Goal: Transaction & Acquisition: Subscribe to service/newsletter

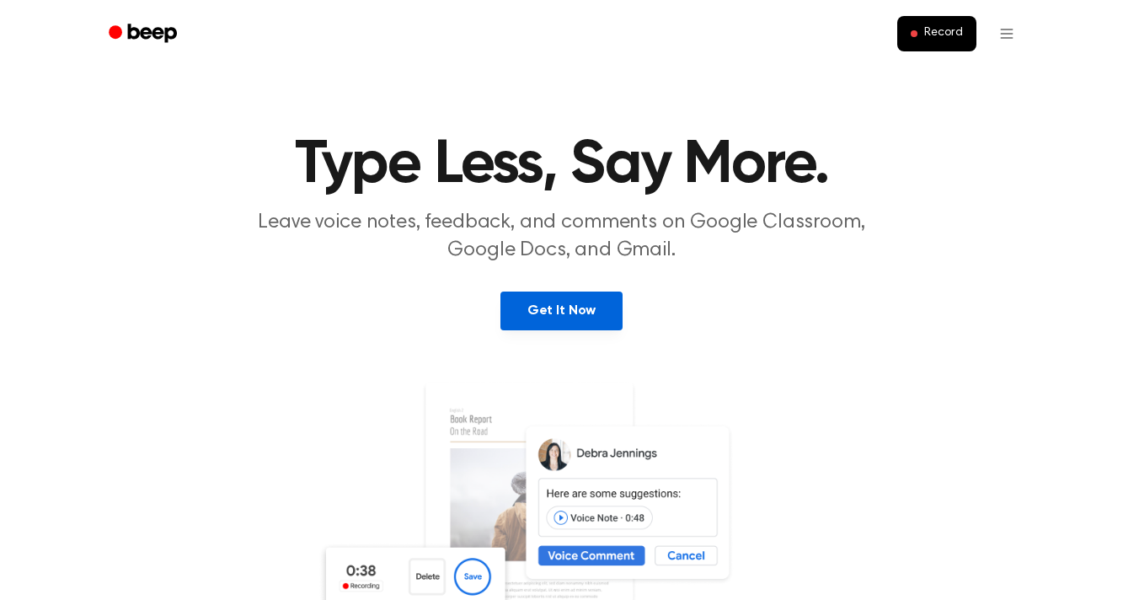
click at [604, 320] on link "Get It Now" at bounding box center [561, 310] width 122 height 39
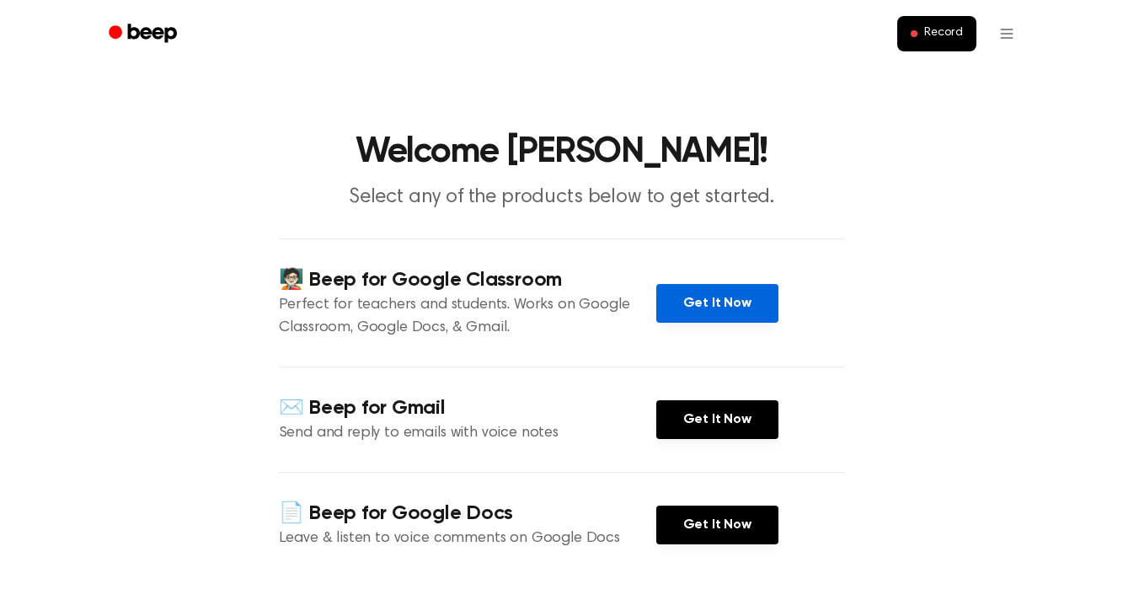
click at [754, 302] on link "Get It Now" at bounding box center [717, 303] width 122 height 39
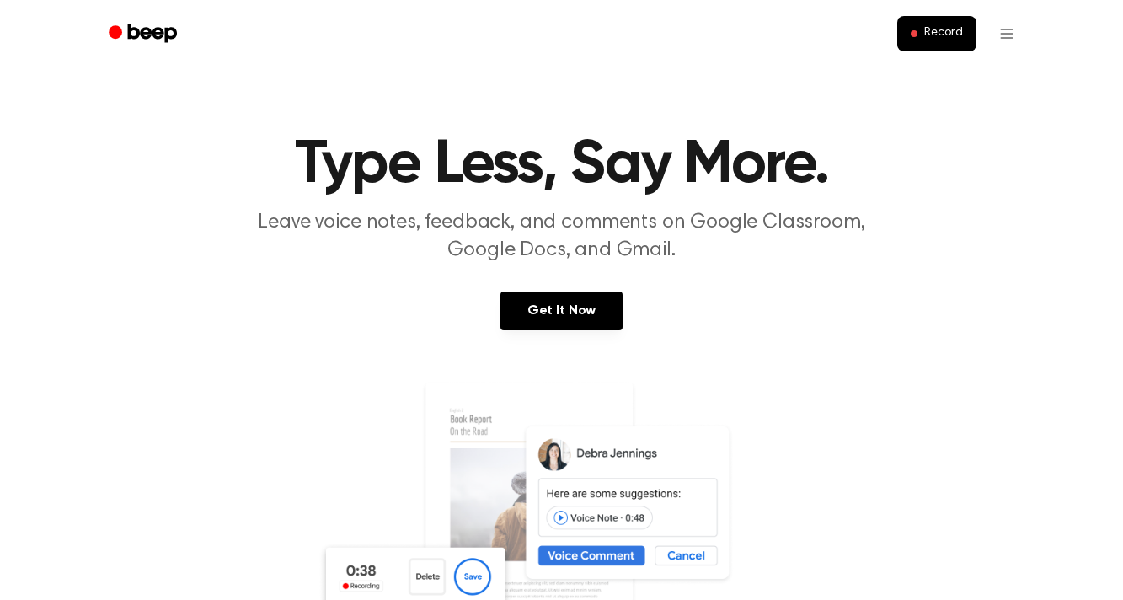
click at [889, 248] on header "Type Less, Say More. Leave voice notes, feedback, and comments on Google Classr…" at bounding box center [561, 200] width 1083 height 130
click at [571, 314] on link "Get It Now" at bounding box center [561, 310] width 122 height 39
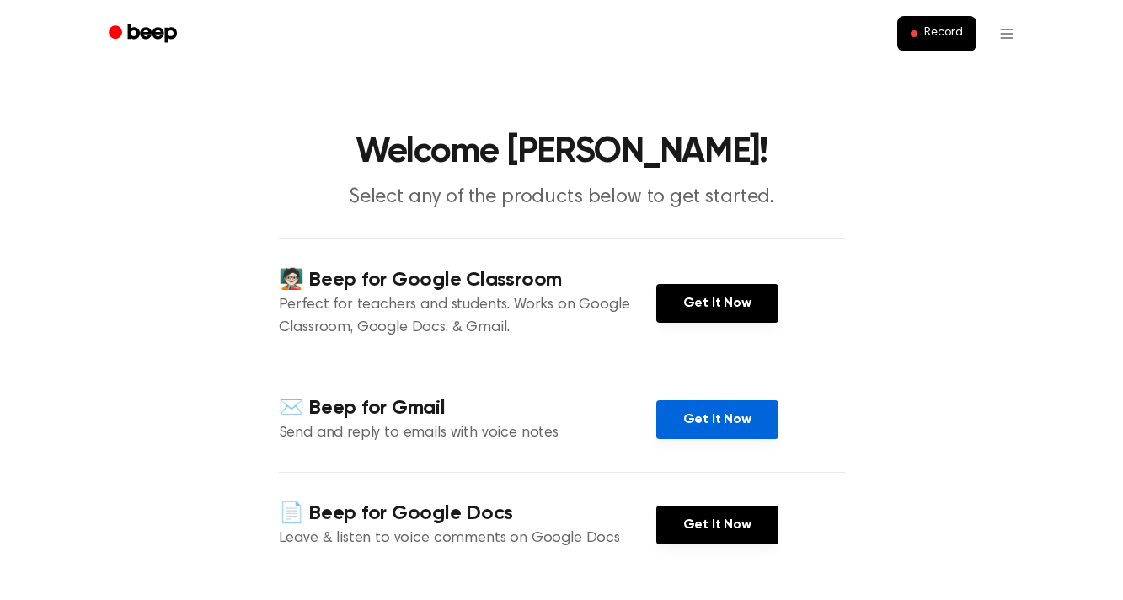
click at [746, 412] on link "Get It Now" at bounding box center [717, 419] width 122 height 39
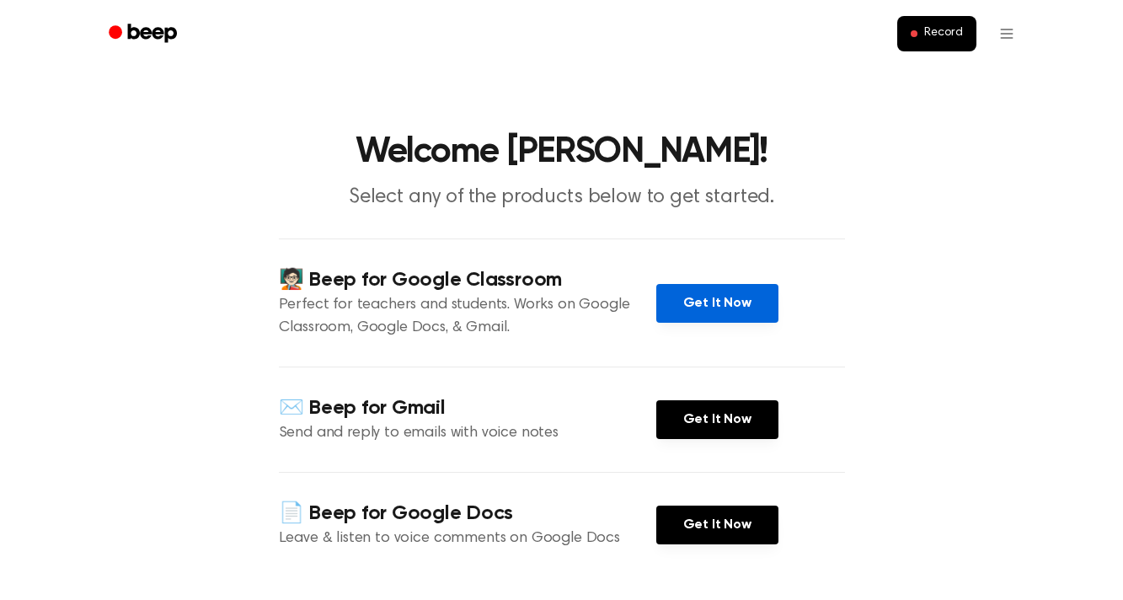
click at [708, 303] on link "Get It Now" at bounding box center [717, 303] width 122 height 39
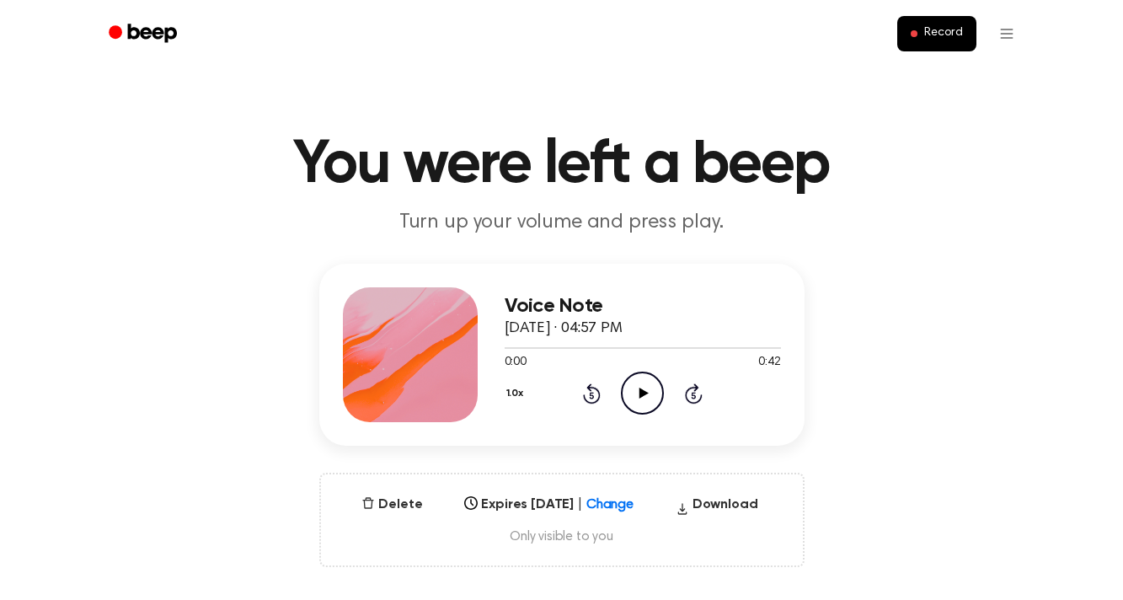
click at [639, 414] on div "Voice Note October 4, 2025 · 04:57 PM 0:00 0:42 Your browser does not support t…" at bounding box center [643, 354] width 276 height 135
click at [641, 388] on icon "Play Audio" at bounding box center [642, 393] width 43 height 43
